Goal: Information Seeking & Learning: Learn about a topic

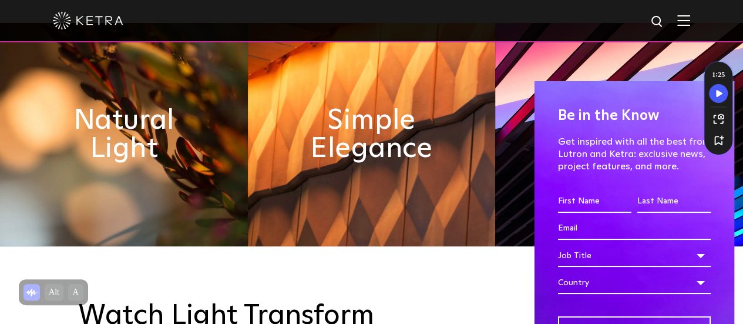
click at [705, 99] on span at bounding box center [714, 102] width 18 height 18
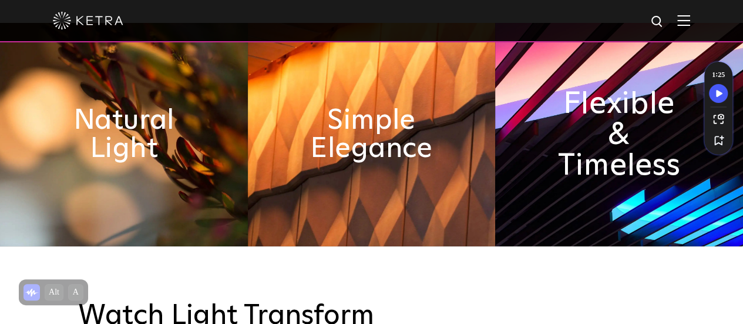
click at [602, 152] on h2 "Flexible & Timeless" at bounding box center [619, 135] width 135 height 92
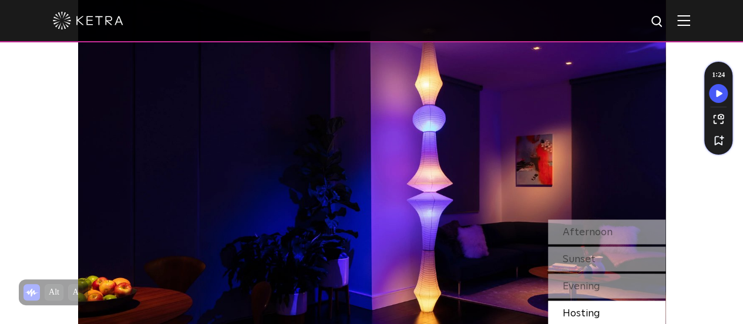
scroll to position [955, 0]
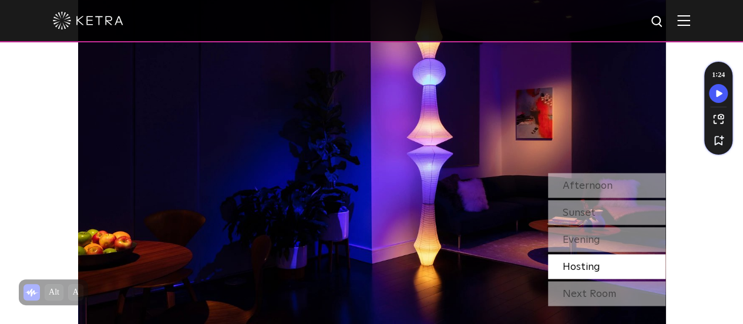
click at [371, 195] on img at bounding box center [372, 152] width 588 height 411
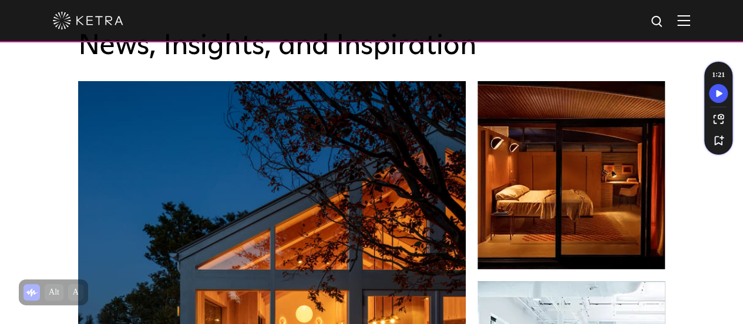
scroll to position [1694, 0]
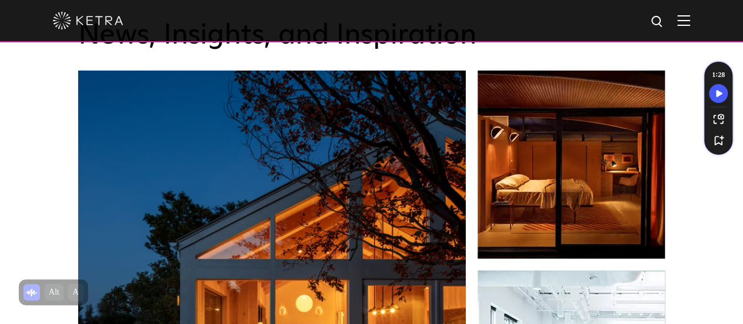
drag, startPoint x: 371, startPoint y: 195, endPoint x: 702, endPoint y: 238, distance: 333.2
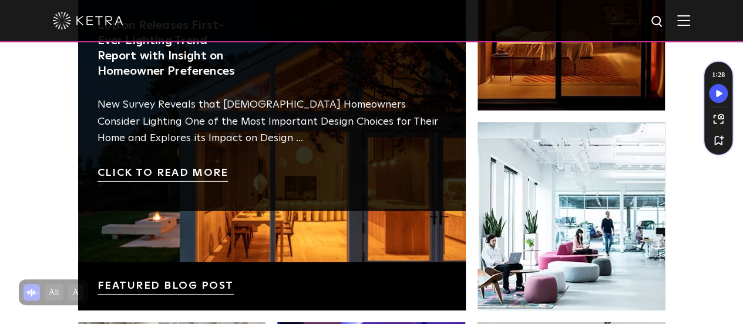
scroll to position [1840, 0]
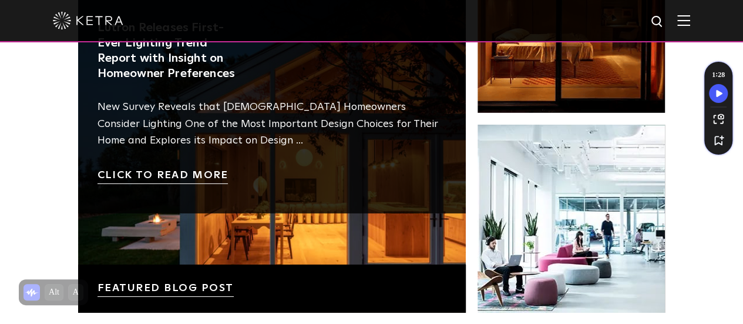
click at [165, 291] on link at bounding box center [272, 119] width 388 height 388
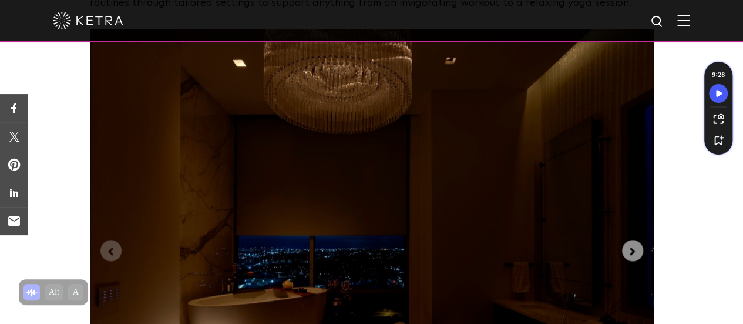
scroll to position [2872, 0]
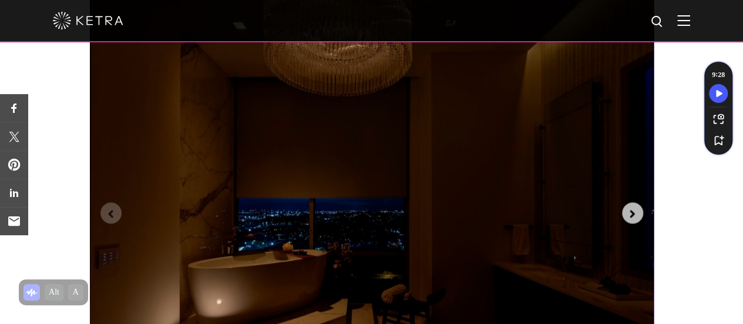
click at [631, 207] on icon "Next slide" at bounding box center [633, 213] width 13 height 13
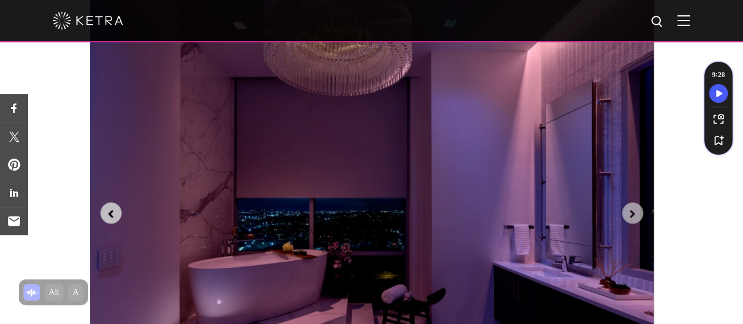
click at [107, 207] on icon "Previous slide" at bounding box center [111, 213] width 13 height 13
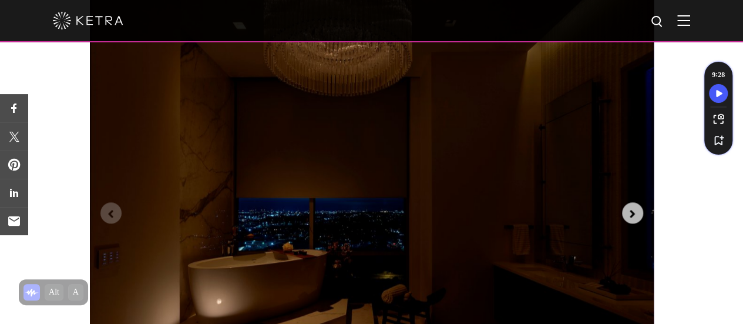
click at [631, 205] on span "Next slide" at bounding box center [633, 212] width 13 height 15
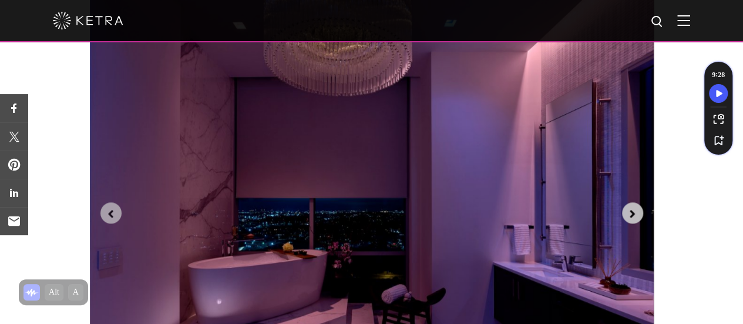
click at [634, 207] on icon "Next slide" at bounding box center [633, 213] width 13 height 13
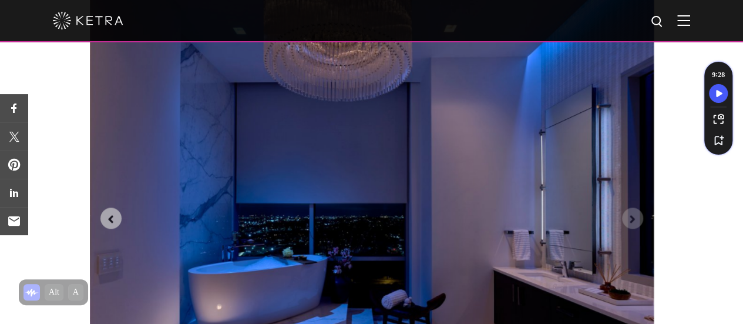
scroll to position [2866, 0]
click at [400, 256] on img "3 of 3" at bounding box center [372, 209] width 564 height 423
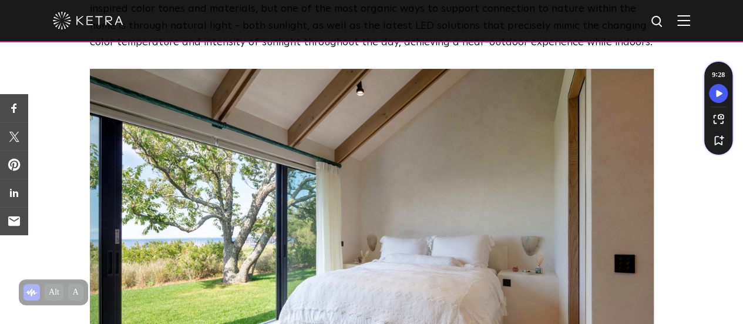
scroll to position [1281, 0]
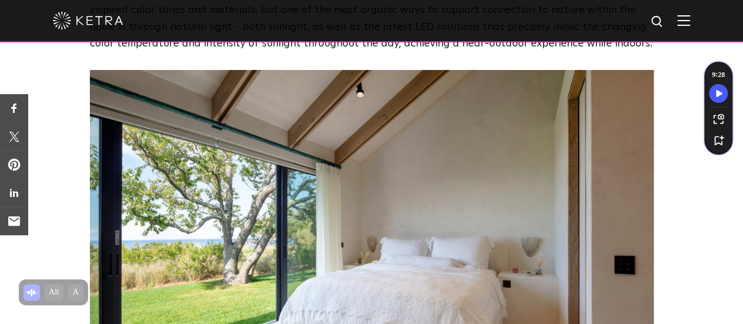
click at [378, 169] on img at bounding box center [372, 240] width 564 height 340
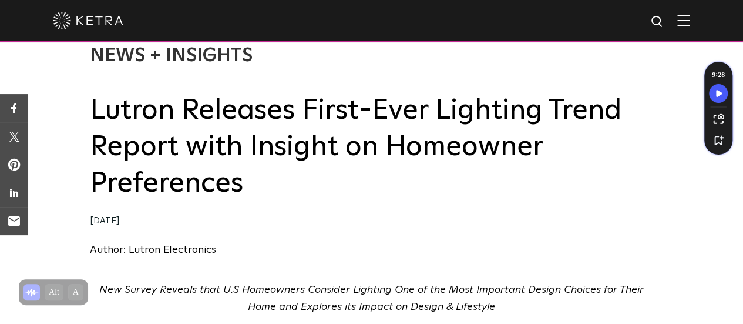
scroll to position [0, 0]
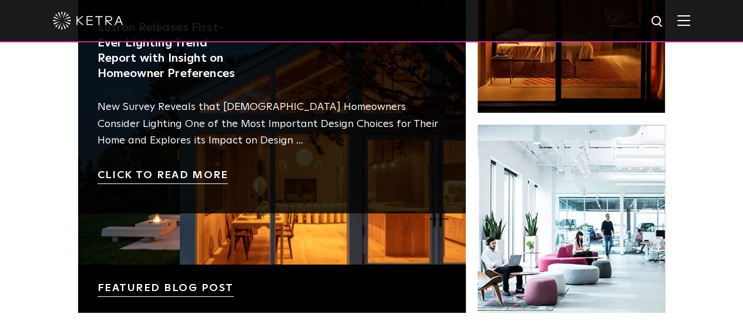
scroll to position [1840, 0]
click at [200, 285] on link at bounding box center [272, 119] width 388 height 388
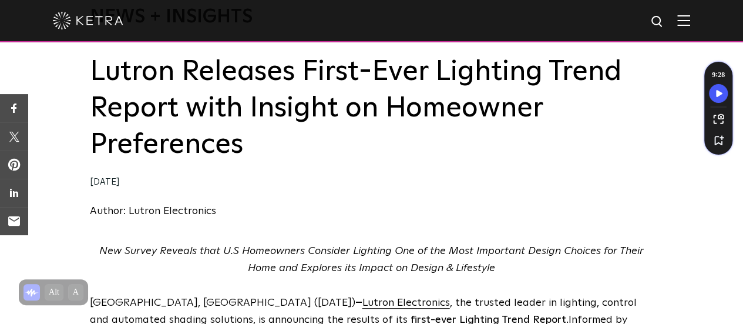
scroll to position [86, 0]
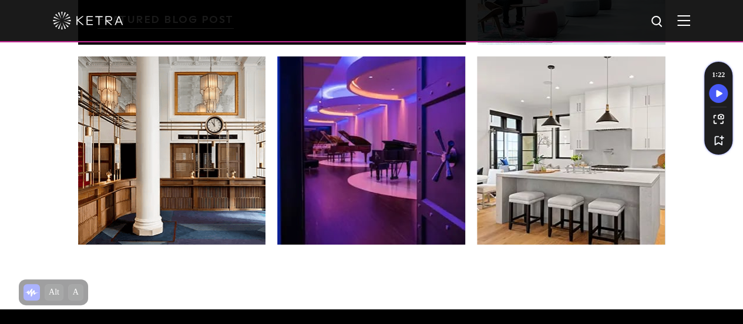
scroll to position [2121, 0]
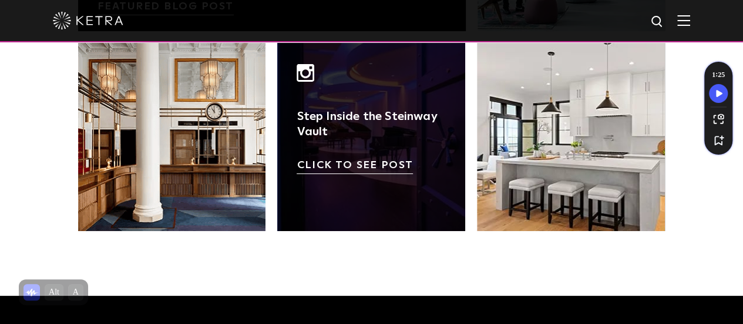
click at [369, 209] on link at bounding box center [371, 137] width 188 height 188
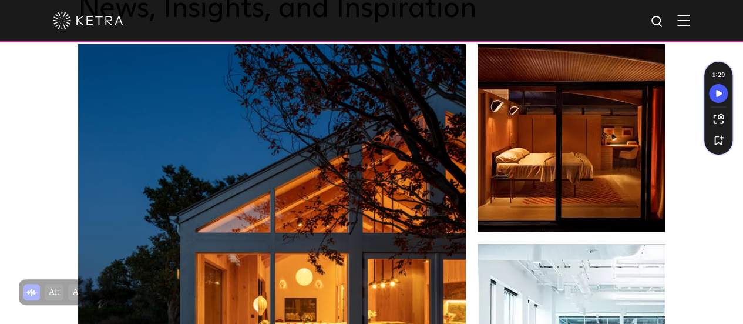
scroll to position [1721, 0]
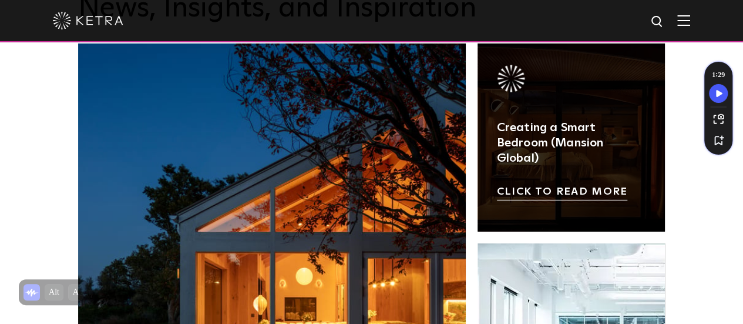
click at [582, 159] on link at bounding box center [572, 137] width 188 height 188
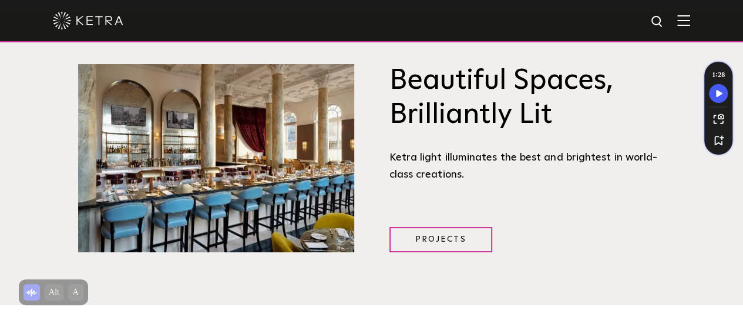
scroll to position [1334, 0]
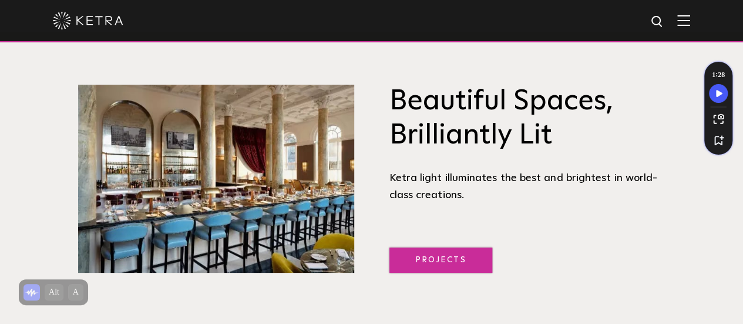
click at [423, 271] on link "Projects" at bounding box center [441, 259] width 103 height 25
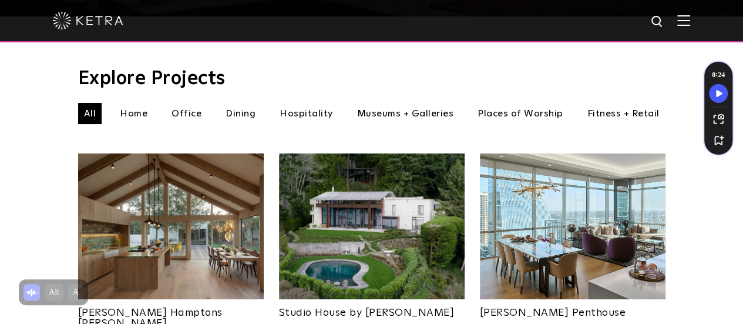
scroll to position [386, 0]
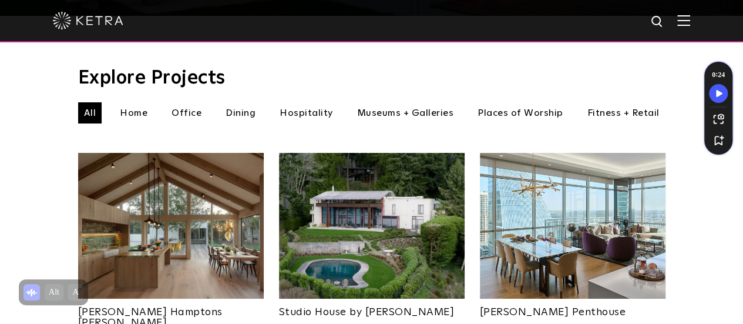
click at [138, 102] on li "Home" at bounding box center [133, 112] width 39 height 21
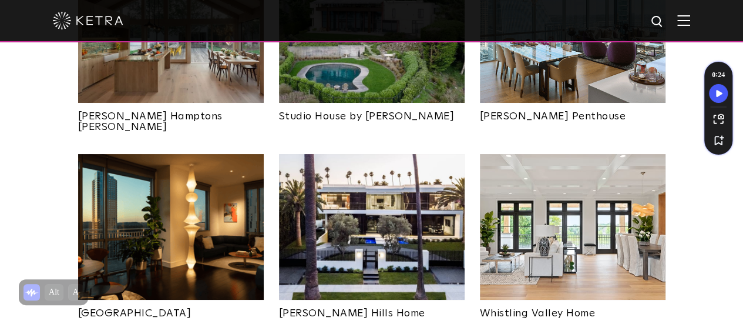
scroll to position [582, 0]
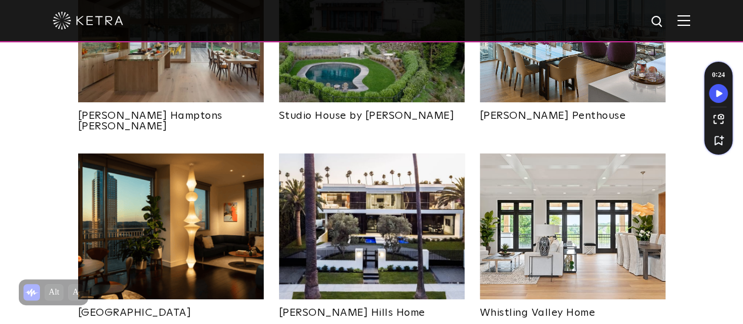
click at [165, 218] on img at bounding box center [171, 226] width 186 height 146
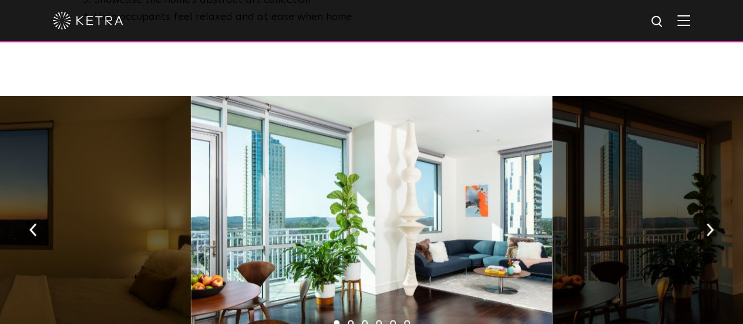
scroll to position [759, 0]
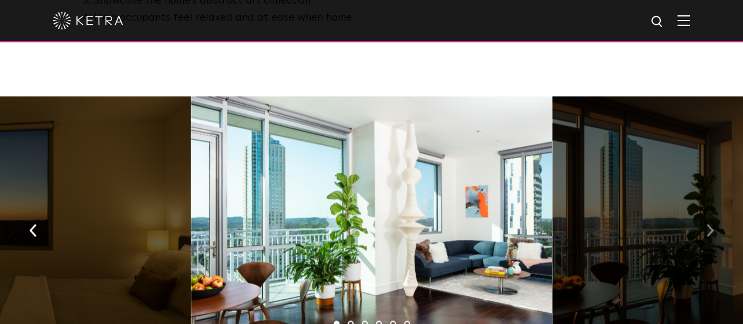
click at [709, 223] on img "button" at bounding box center [710, 229] width 8 height 13
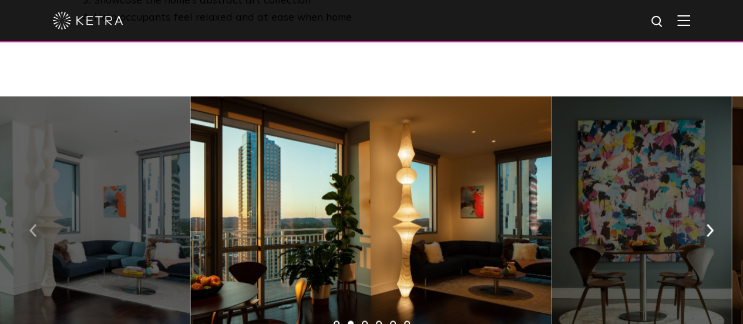
click at [30, 223] on img "button" at bounding box center [33, 229] width 8 height 13
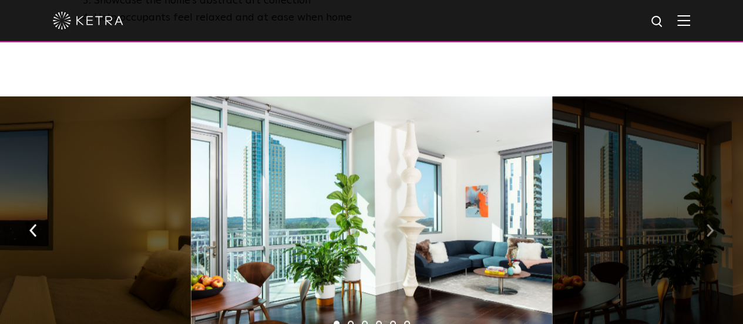
click at [711, 223] on img "button" at bounding box center [710, 229] width 8 height 13
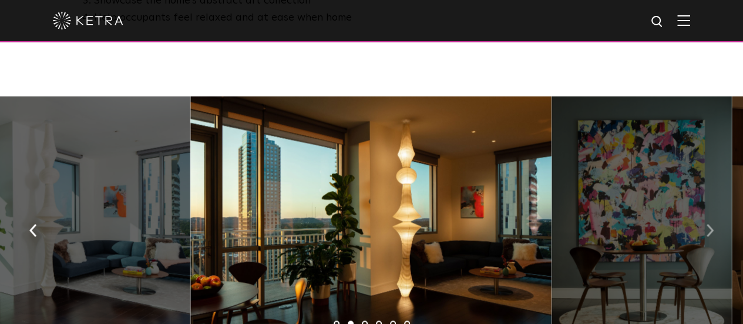
click at [711, 223] on img "button" at bounding box center [710, 229] width 8 height 13
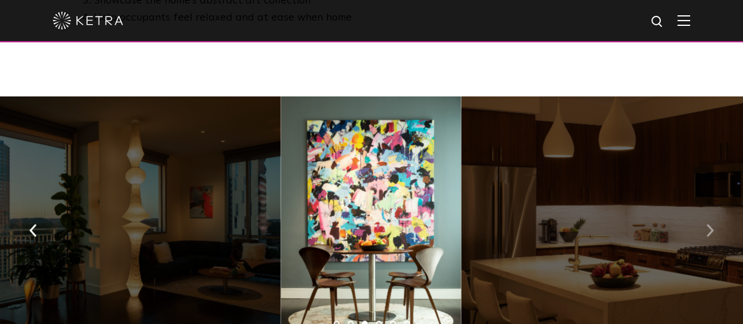
click at [711, 223] on img "button" at bounding box center [710, 229] width 8 height 13
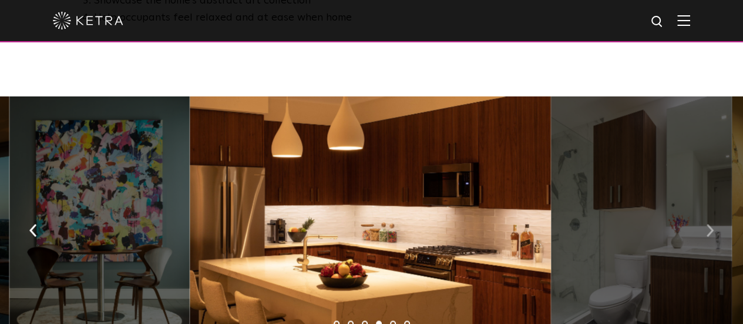
click at [711, 223] on img "button" at bounding box center [710, 229] width 8 height 13
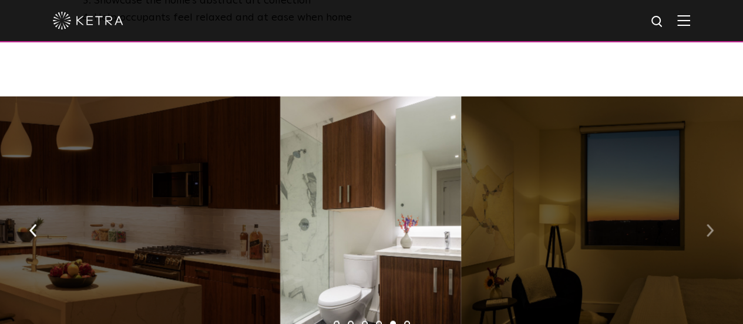
click at [711, 223] on img "button" at bounding box center [710, 229] width 8 height 13
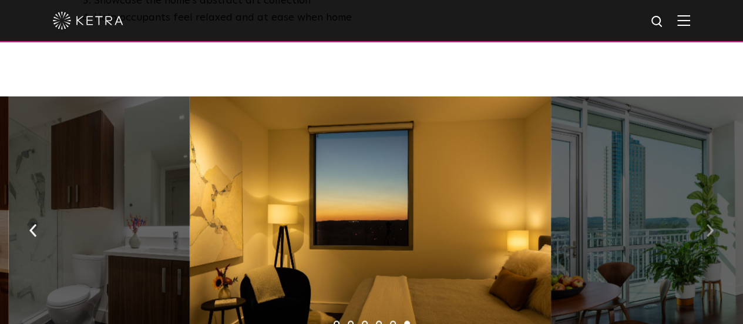
click at [711, 223] on img "button" at bounding box center [710, 229] width 8 height 13
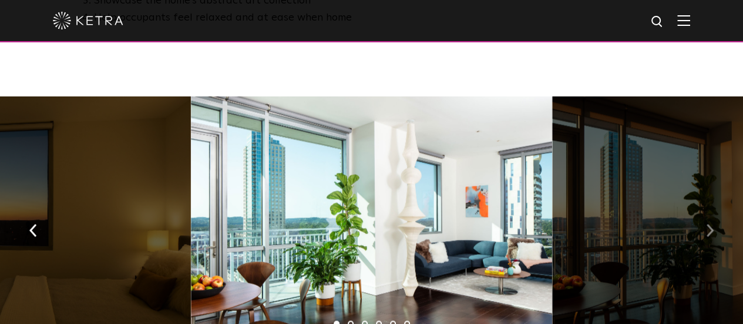
click at [711, 223] on img "button" at bounding box center [710, 229] width 8 height 13
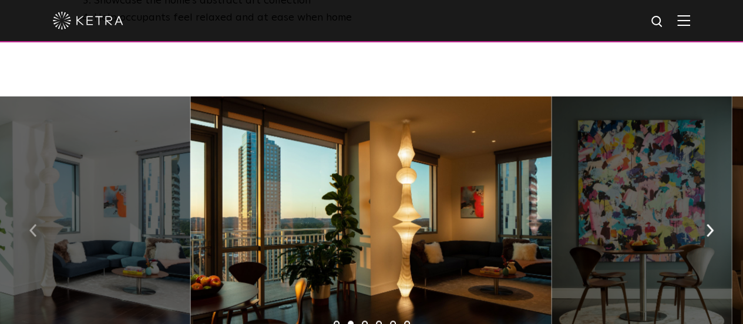
click at [34, 223] on img "button" at bounding box center [33, 229] width 8 height 13
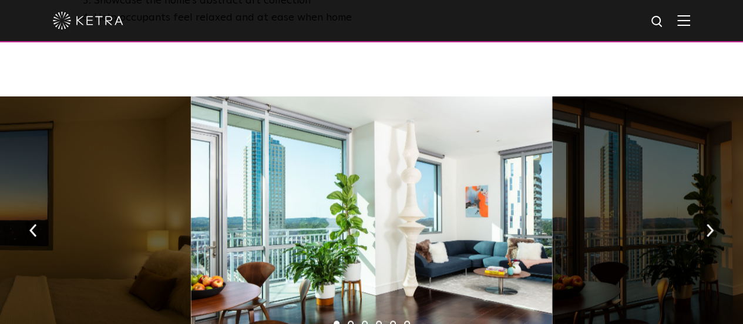
click at [621, 315] on ul "1 2 3 4 5 6" at bounding box center [371, 323] width 743 height 17
click at [709, 223] on img "button" at bounding box center [710, 229] width 8 height 13
